Goal: Navigation & Orientation: Go to known website

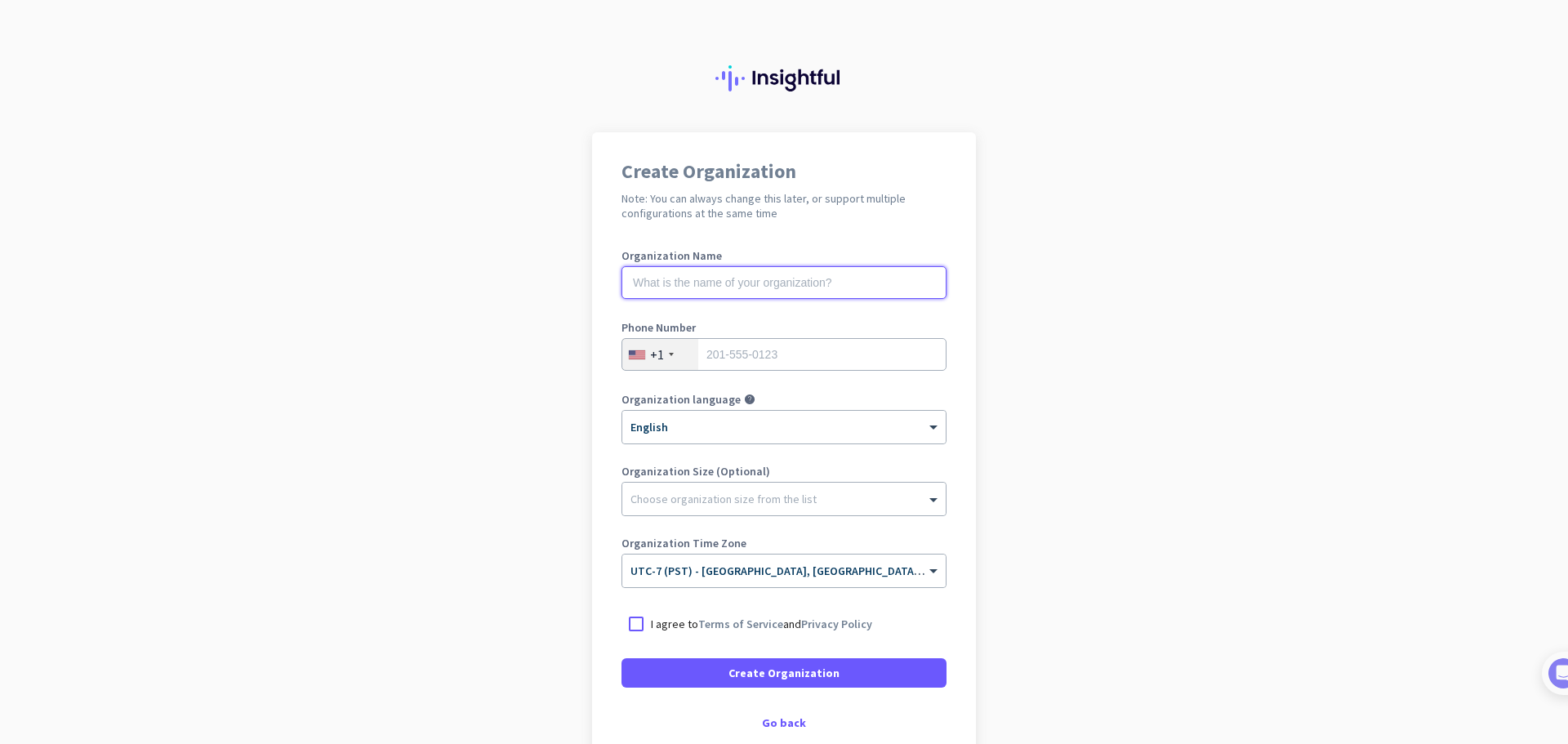
click at [714, 287] on input "text" at bounding box center [784, 282] width 325 height 33
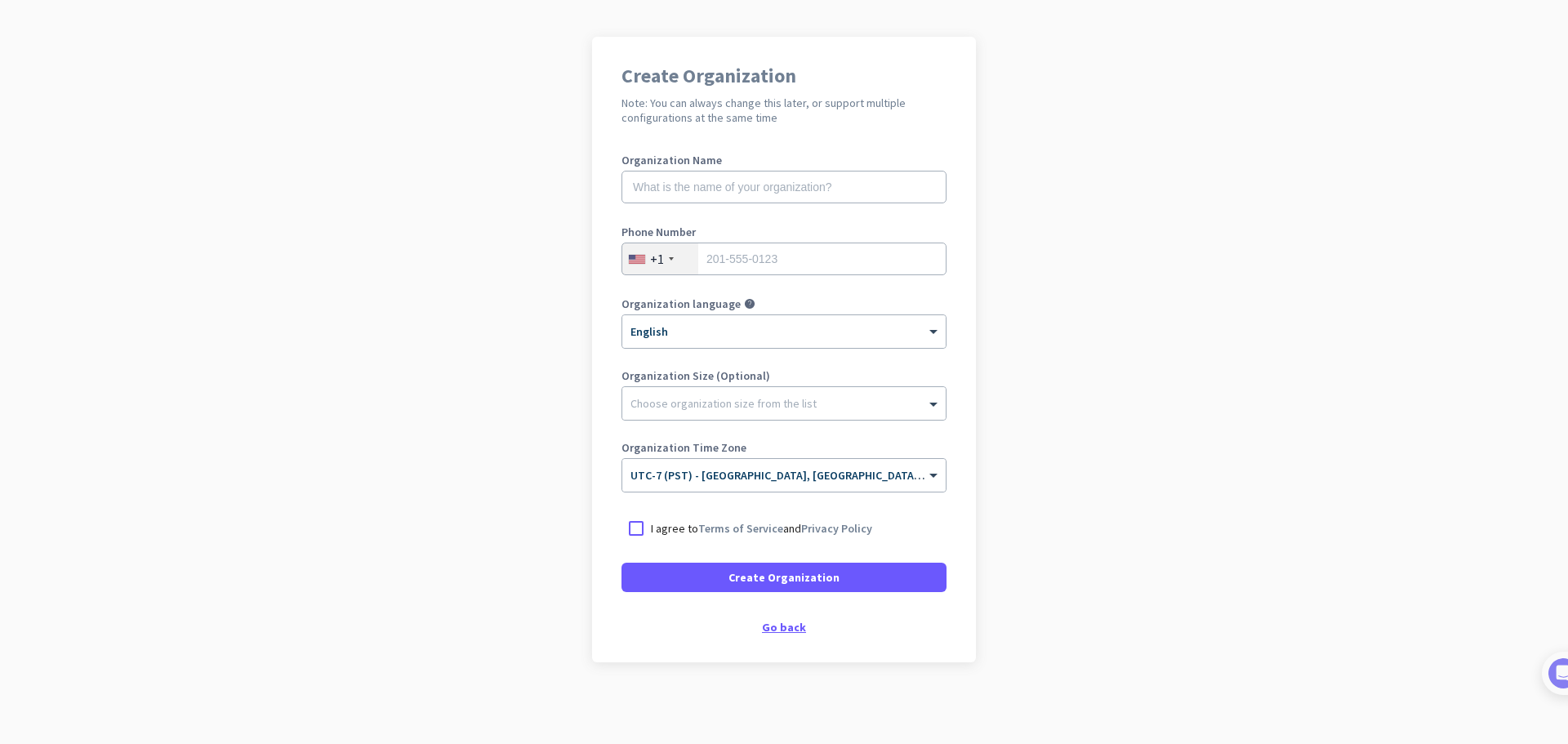
click at [777, 632] on div "Go back" at bounding box center [784, 627] width 325 height 11
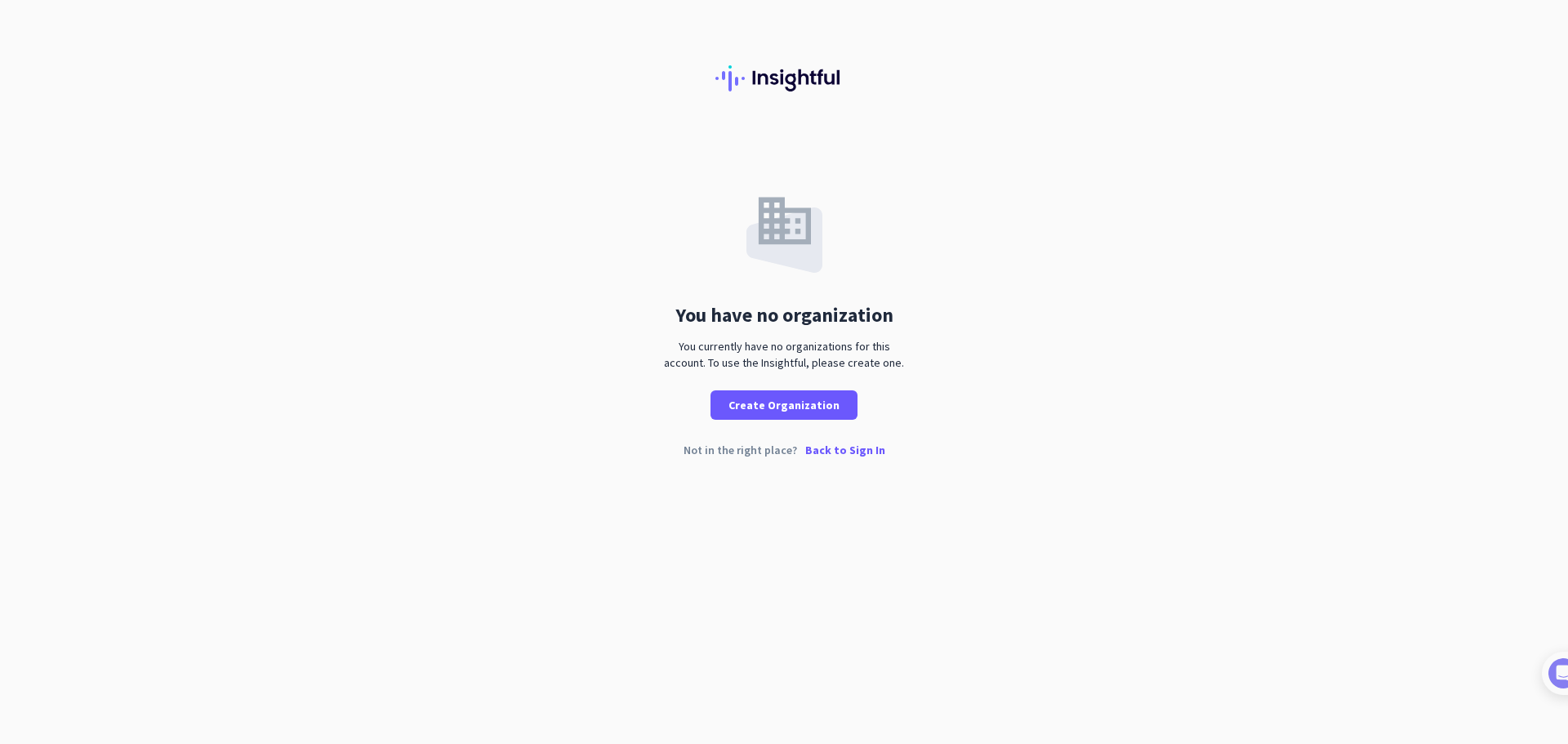
click at [863, 449] on p "Back to Sign In" at bounding box center [845, 449] width 80 height 11
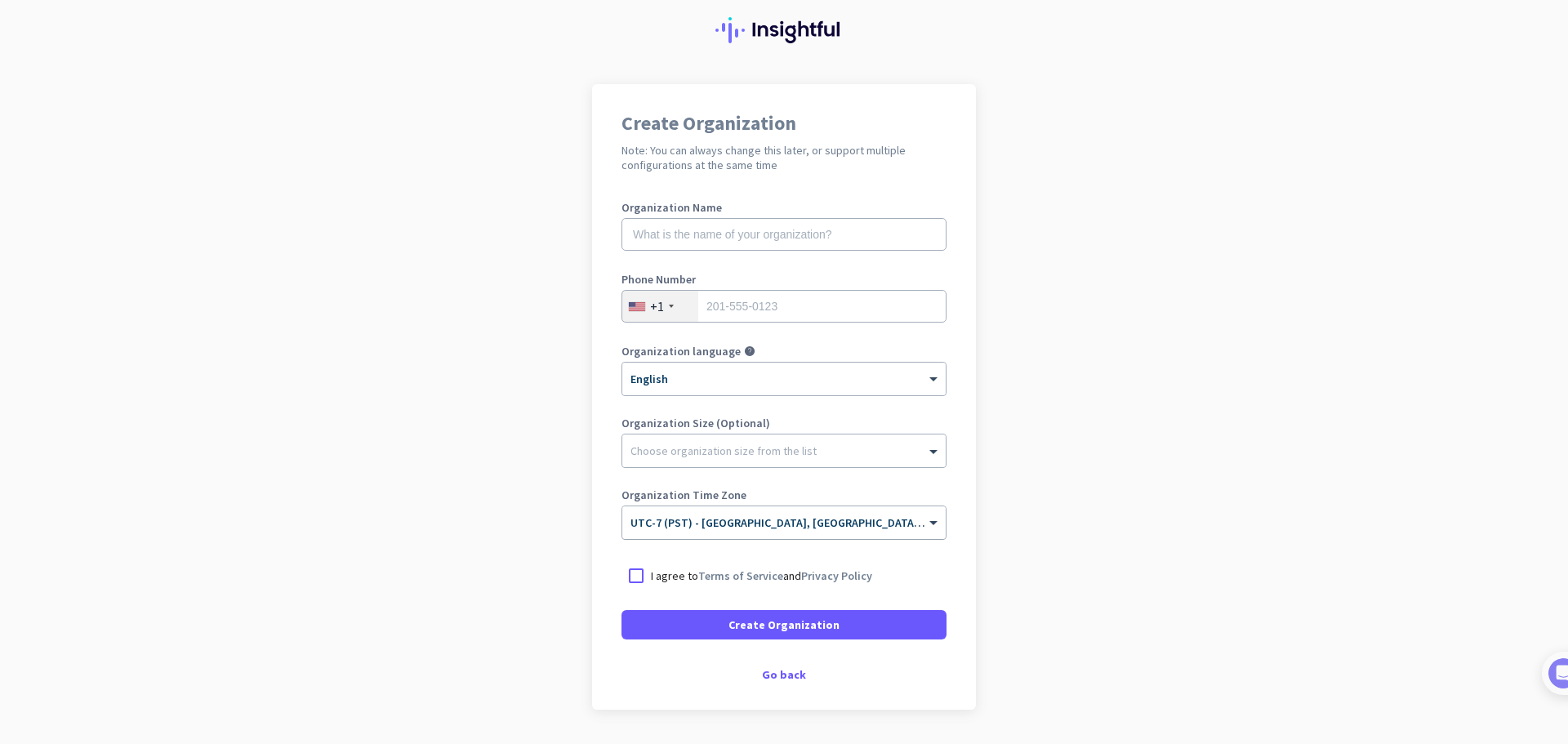
scroll to position [96, 0]
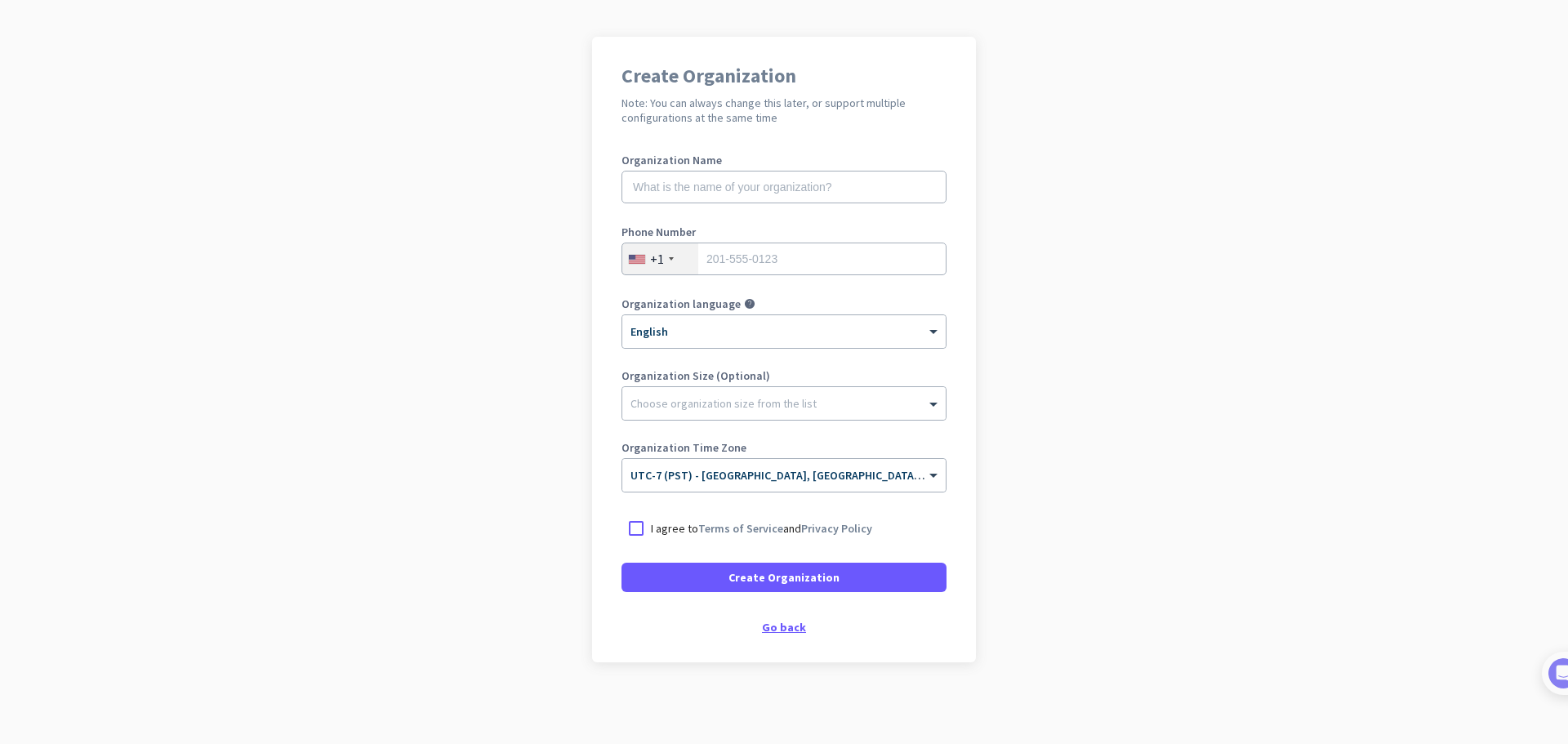
click at [785, 628] on div "Go back" at bounding box center [784, 627] width 325 height 11
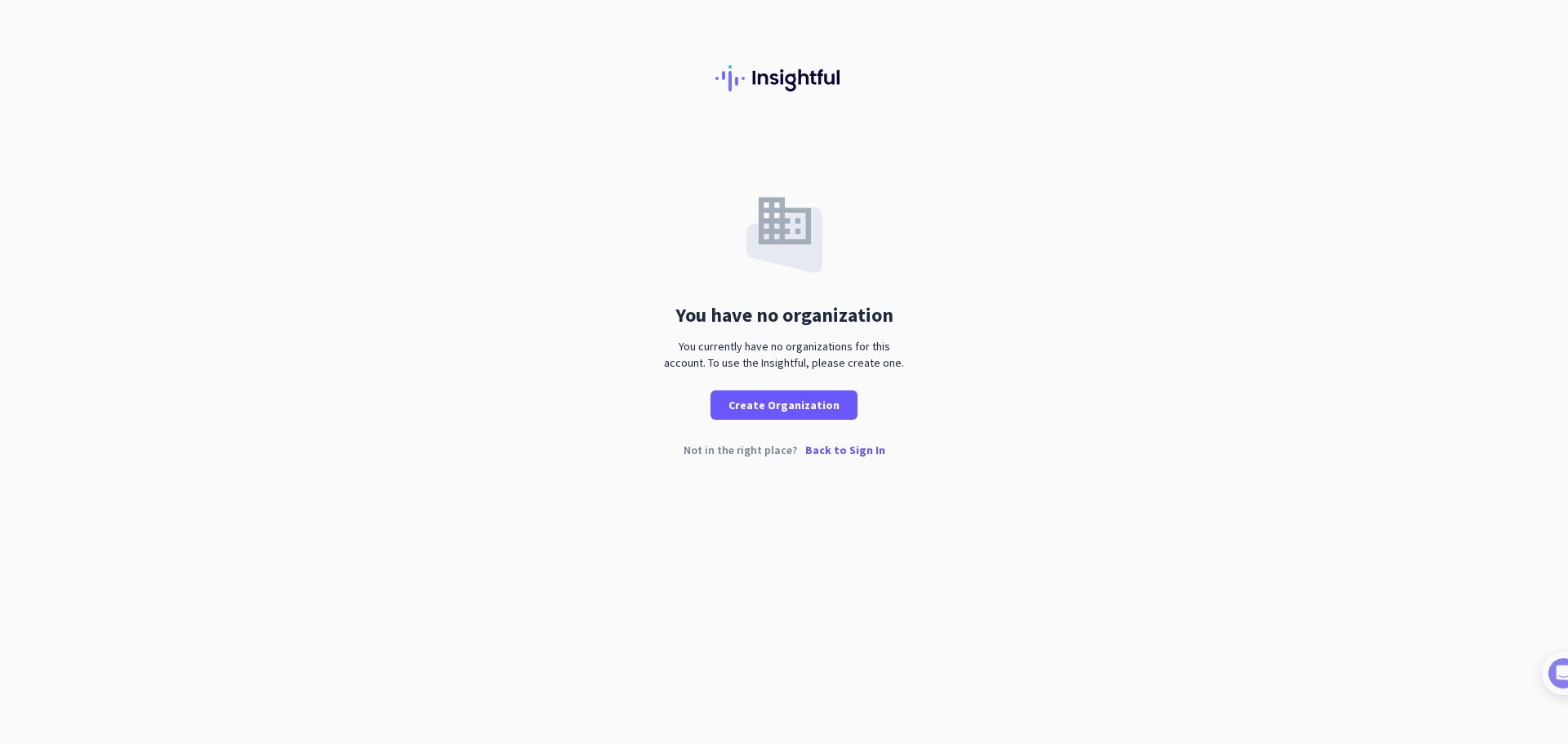
click at [823, 450] on p "Back to Sign In" at bounding box center [845, 449] width 80 height 11
